Goal: Communication & Community: Answer question/provide support

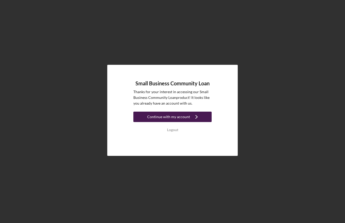
click at [169, 116] on div "Continue with my account" at bounding box center [168, 117] width 43 height 10
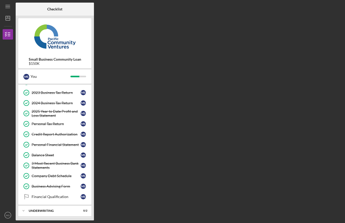
scroll to position [53, 0]
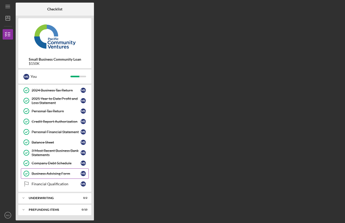
click at [57, 176] on div "Business Advising Form" at bounding box center [56, 174] width 49 height 4
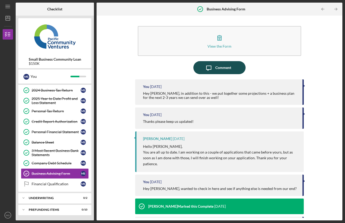
click at [229, 65] on div "Comment" at bounding box center [223, 67] width 16 height 13
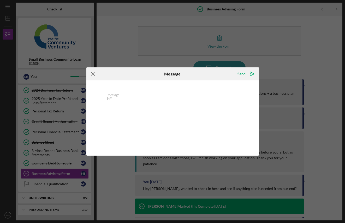
type textarea "h"
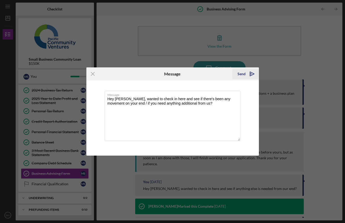
type textarea "Hey [PERSON_NAME], wanted to check in here and see if there's been any movement…"
click at [246, 73] on icon "Icon/icon-invite-send" at bounding box center [251, 74] width 13 height 13
